Goal: Task Accomplishment & Management: Complete application form

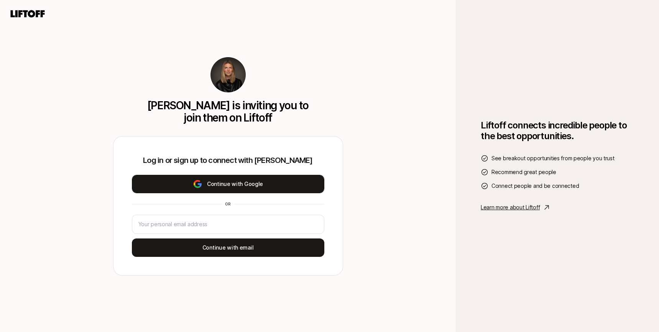
click at [275, 189] on button "Continue with Google" at bounding box center [228, 184] width 193 height 18
click at [227, 181] on button "Continue with Google" at bounding box center [228, 184] width 193 height 18
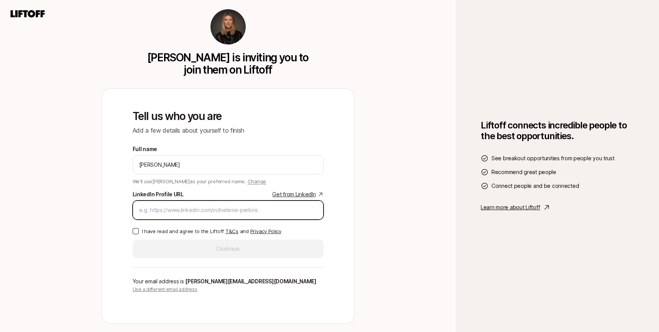
paste input "[URL][DOMAIN_NAME]"
type input "[URL][DOMAIN_NAME]"
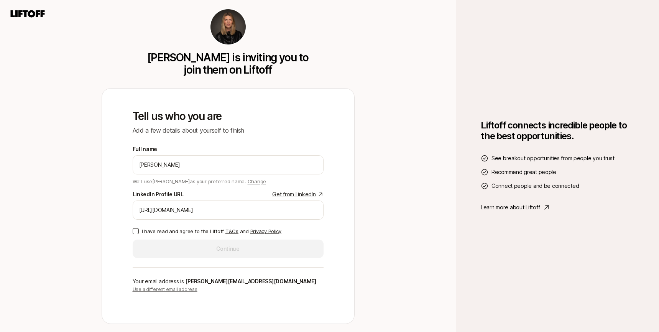
click at [163, 231] on p "I have read and agree to the Liftoff T&Cs and Privacy Policy" at bounding box center [212, 231] width 140 height 8
click at [139, 231] on button "I have read and agree to the Liftoff T&Cs and Privacy Policy" at bounding box center [136, 231] width 6 height 6
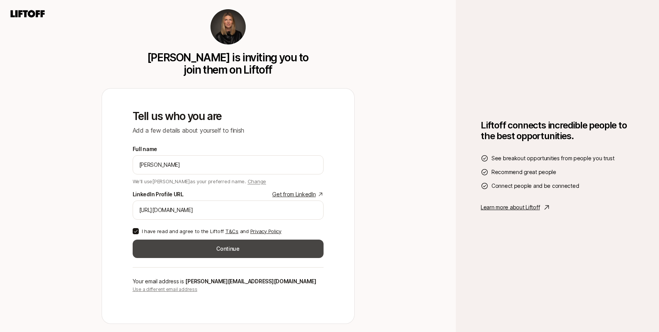
click at [164, 252] on button "Continue" at bounding box center [228, 249] width 191 height 18
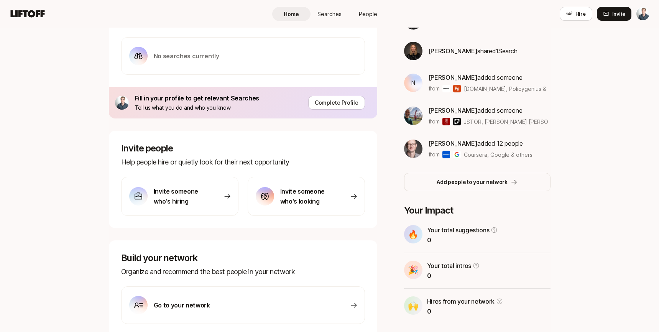
scroll to position [196, 0]
